Goal: Task Accomplishment & Management: Use online tool/utility

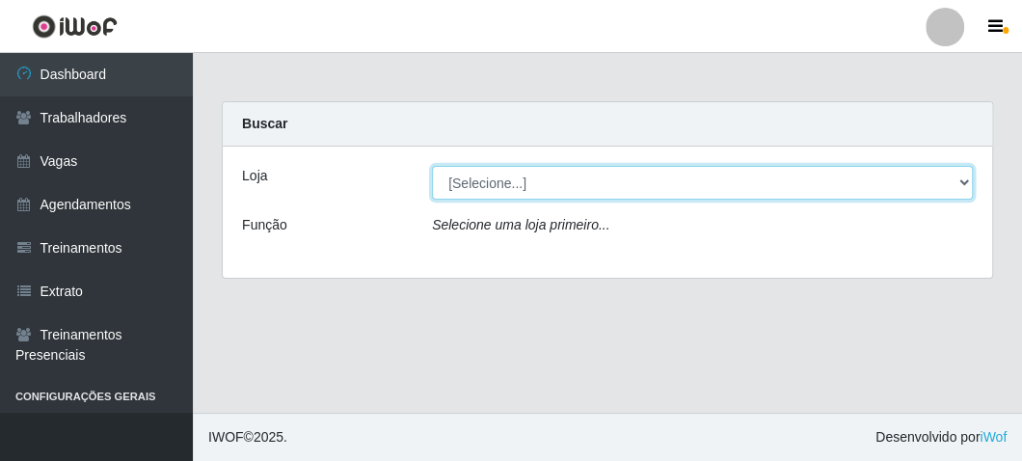
drag, startPoint x: 0, startPoint y: 0, endPoint x: 560, endPoint y: 188, distance: 591.1
click at [560, 188] on select "[Selecione...] FrigoMaster" at bounding box center [702, 183] width 541 height 34
select select "392"
click at [432, 166] on select "[Selecione...] FrigoMaster" at bounding box center [702, 183] width 541 height 34
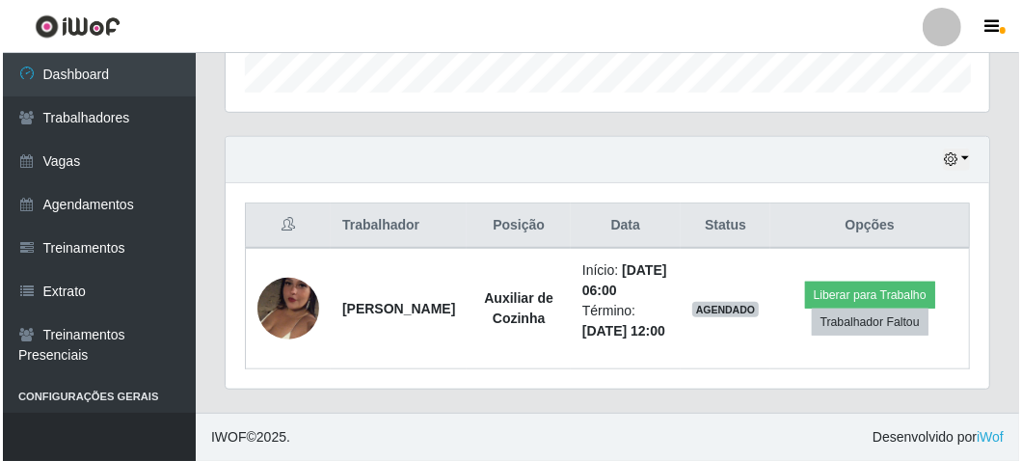
scroll to position [633, 0]
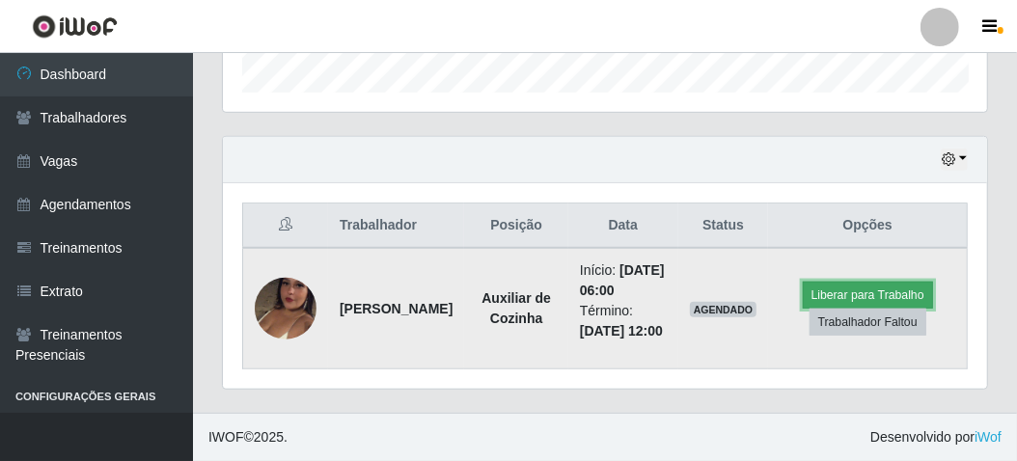
click at [828, 282] on button "Liberar para Trabalho" at bounding box center [867, 295] width 130 height 27
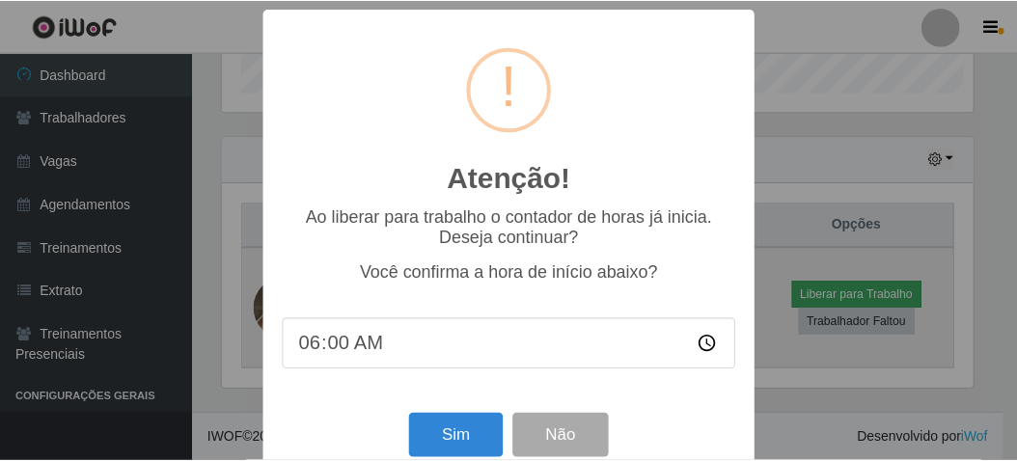
scroll to position [399, 755]
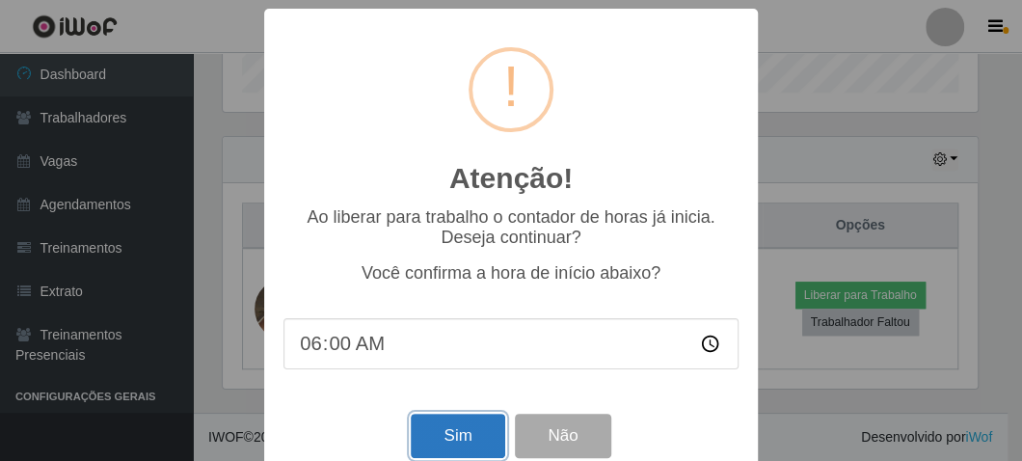
click at [438, 423] on button "Sim" at bounding box center [458, 436] width 94 height 45
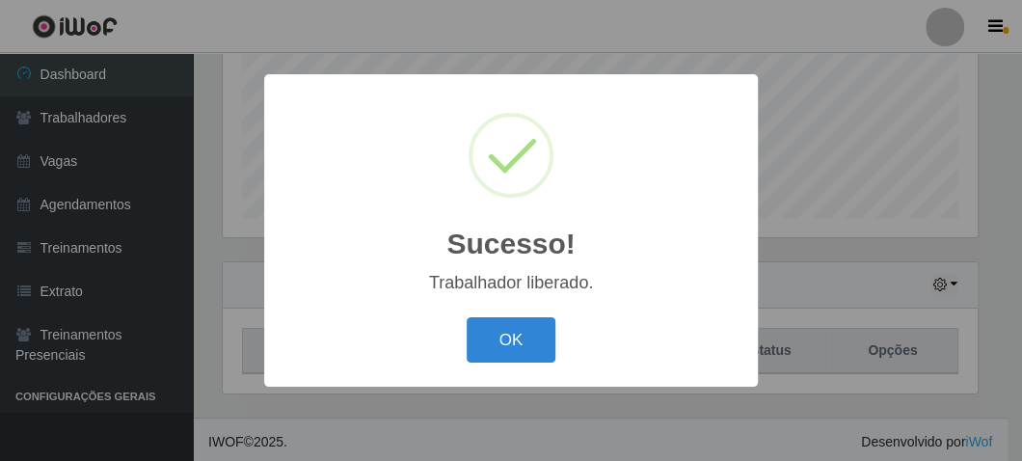
click at [512, 315] on div "OK Cancel" at bounding box center [511, 339] width 455 height 55
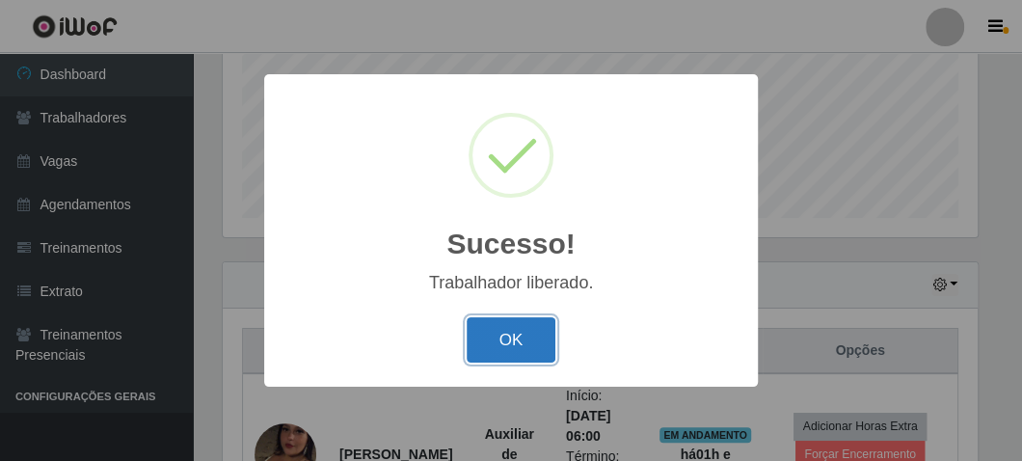
click at [502, 322] on button "OK" at bounding box center [512, 339] width 90 height 45
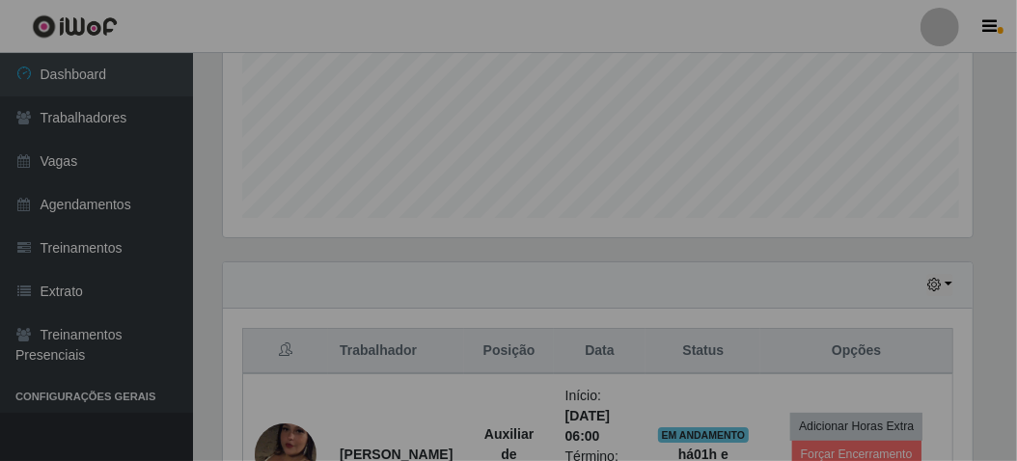
scroll to position [399, 764]
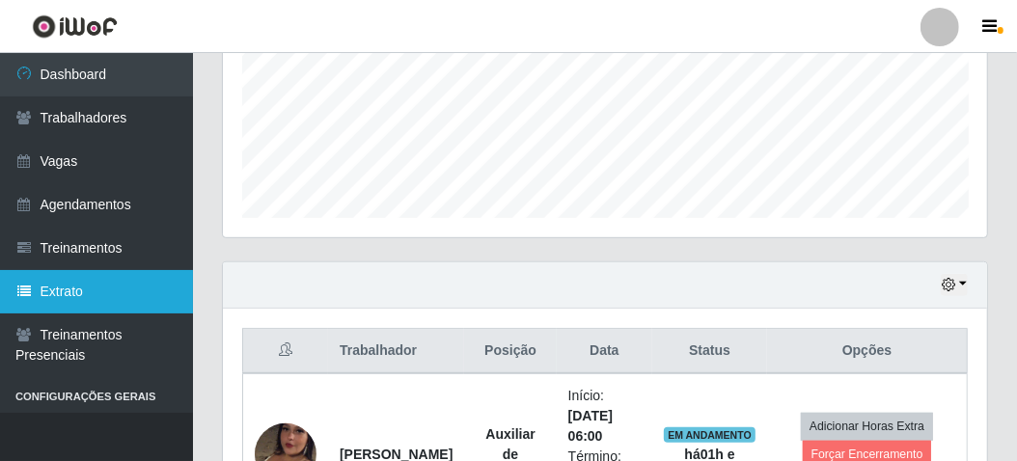
click at [55, 274] on link "Extrato" at bounding box center [96, 291] width 193 height 43
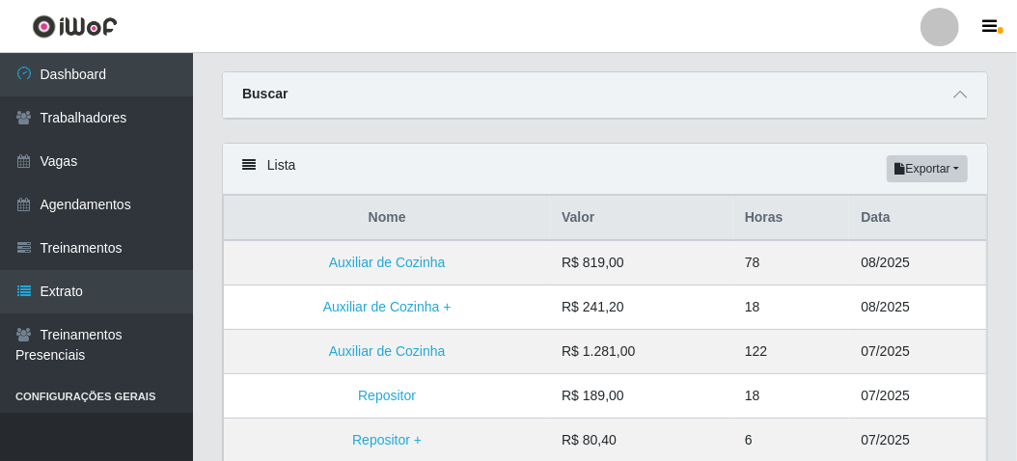
scroll to position [96, 0]
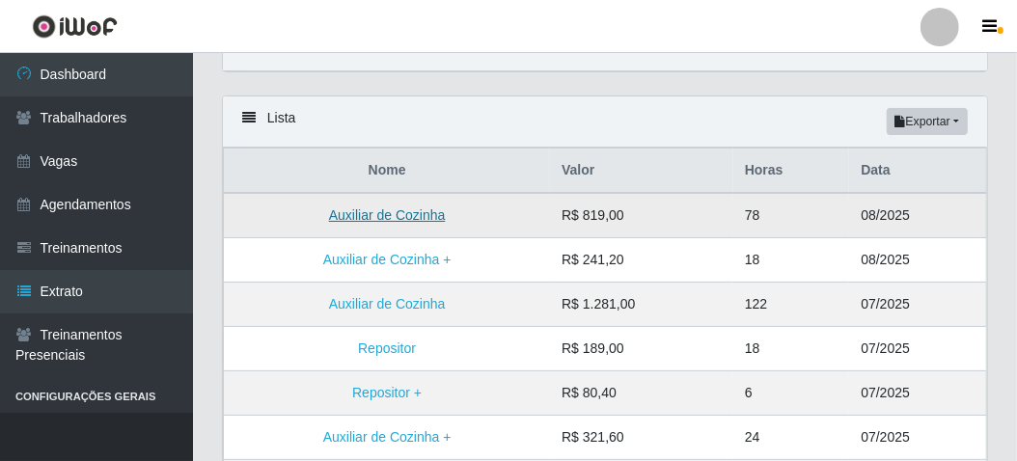
click at [415, 213] on link "Auxiliar de Cozinha" at bounding box center [387, 214] width 117 height 15
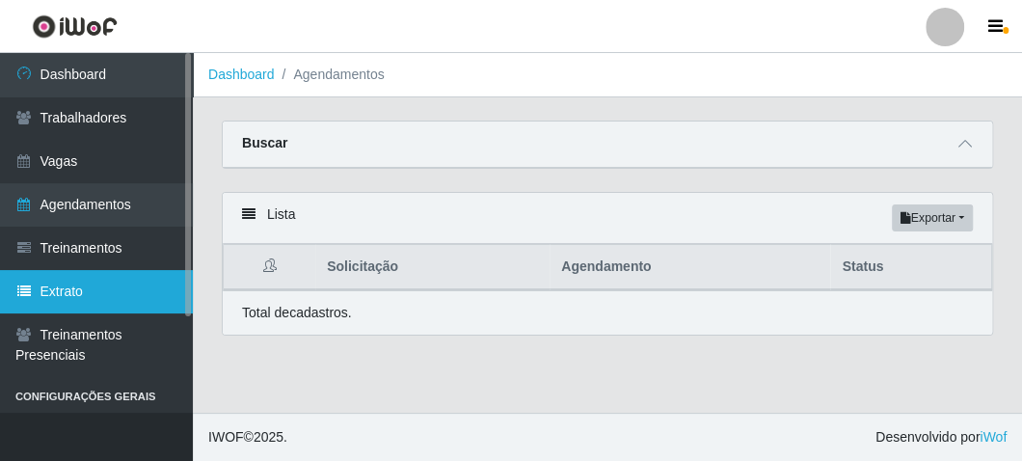
click at [43, 282] on link "Extrato" at bounding box center [96, 291] width 193 height 43
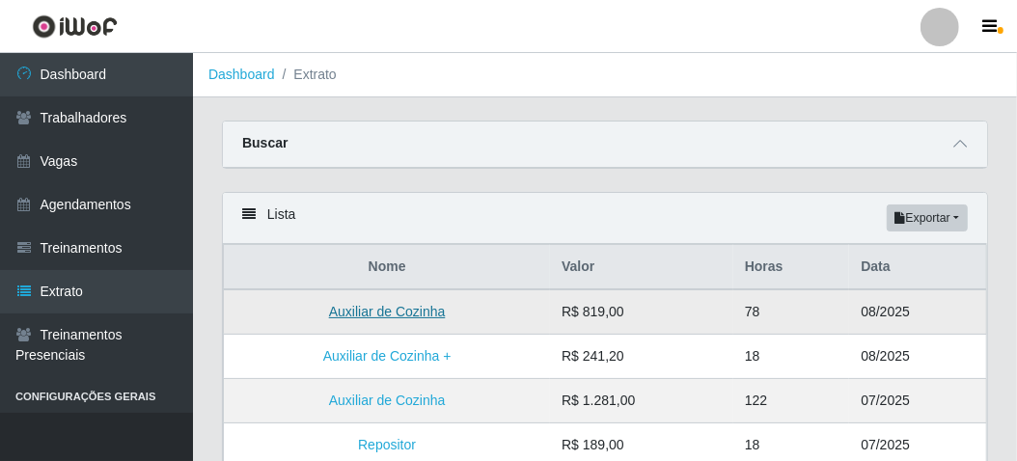
click at [368, 306] on link "Auxiliar de Cozinha" at bounding box center [387, 311] width 117 height 15
